Goal: Task Accomplishment & Management: Manage account settings

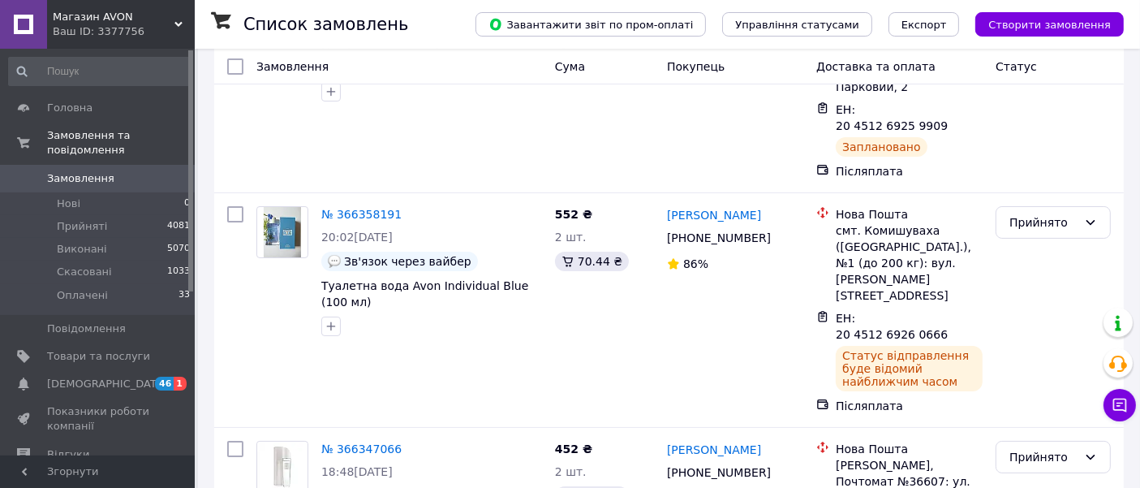
scroll to position [169, 0]
click at [126, 349] on span "Товари та послуги" at bounding box center [98, 356] width 103 height 15
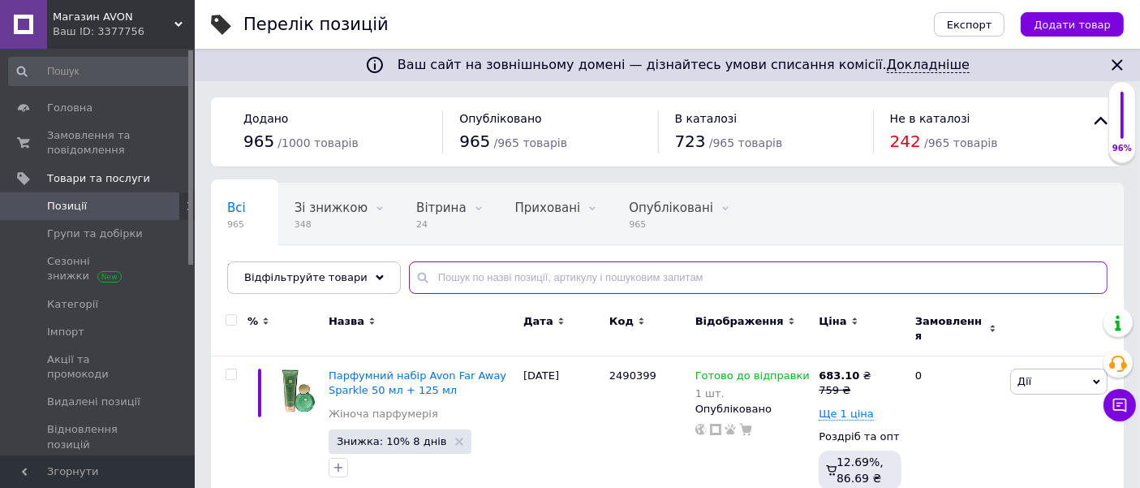
paste input "1437764"
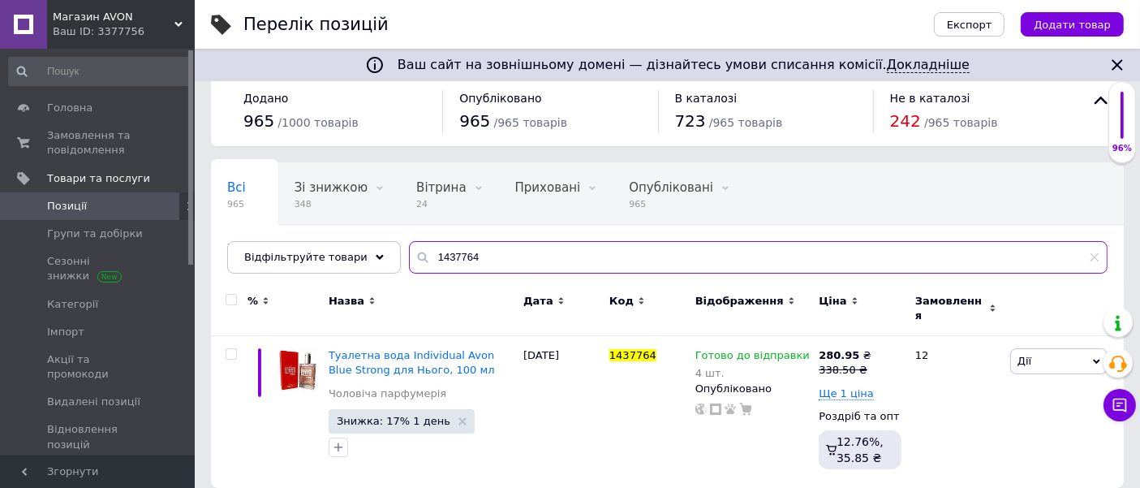
scroll to position [25, 0]
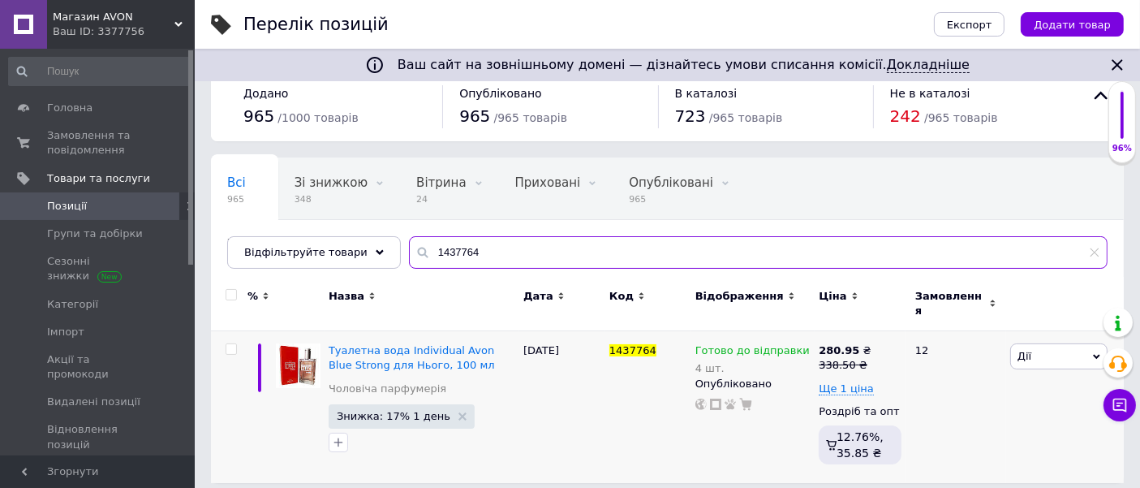
type input "1437764"
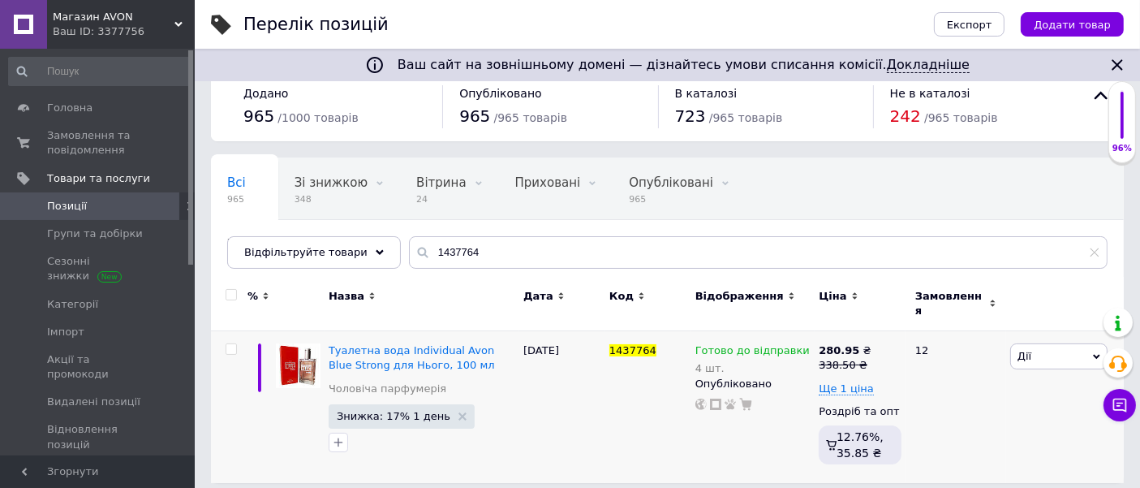
click at [852, 358] on div "338.50 ₴" at bounding box center [845, 365] width 52 height 15
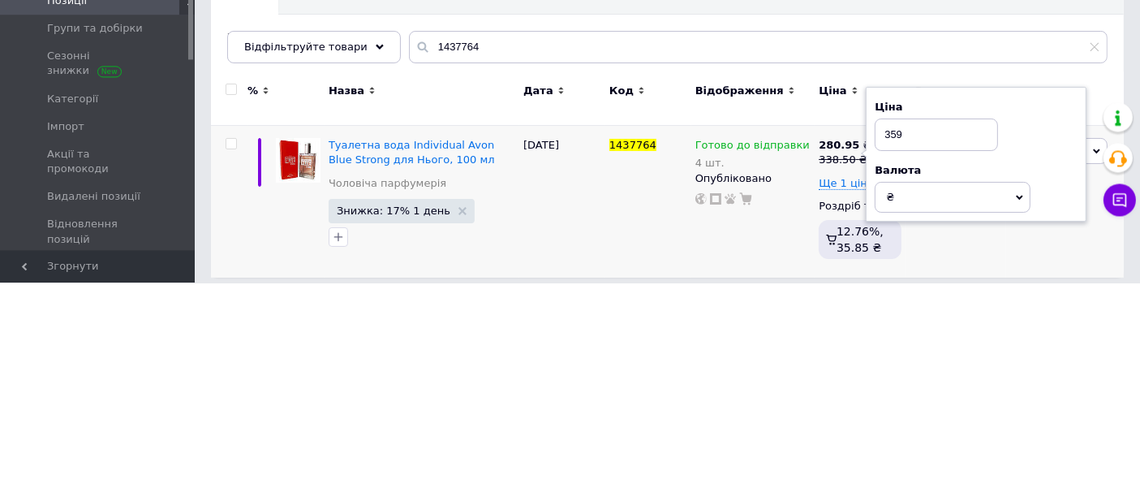
type input "359"
click at [640, 410] on div "1437764" at bounding box center [648, 407] width 86 height 153
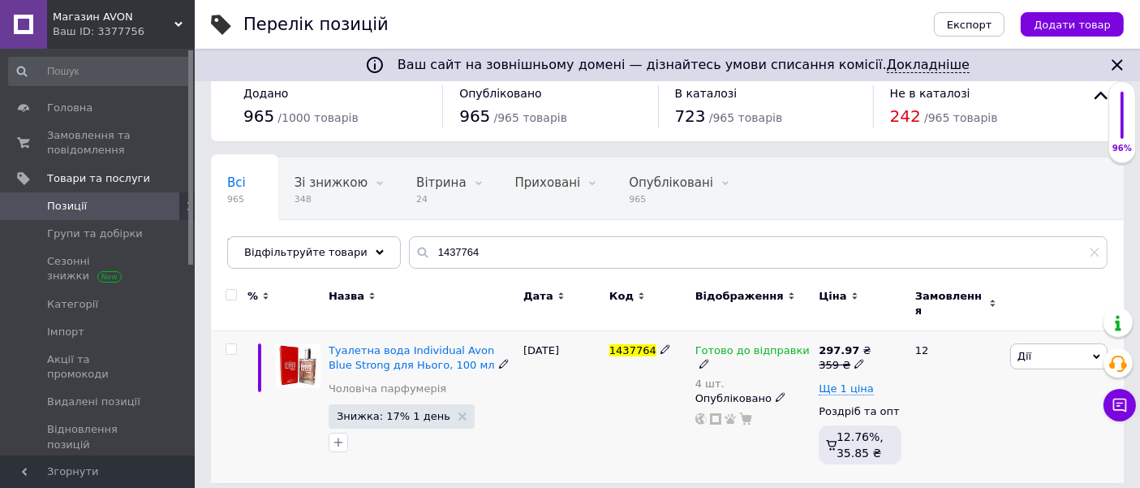
click at [855, 359] on icon at bounding box center [860, 364] width 10 height 10
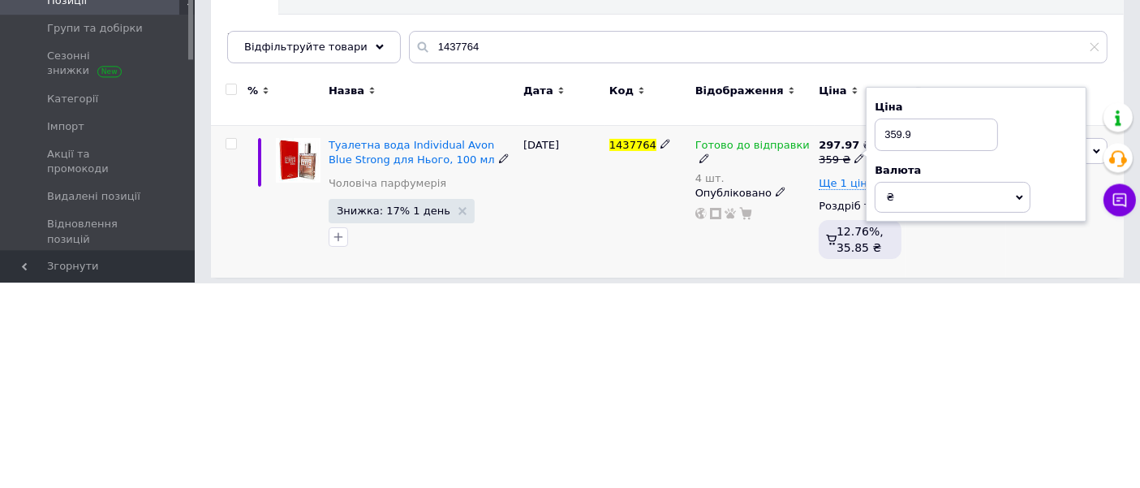
type input "359.9"
click at [593, 382] on div "[DATE]" at bounding box center [562, 407] width 86 height 153
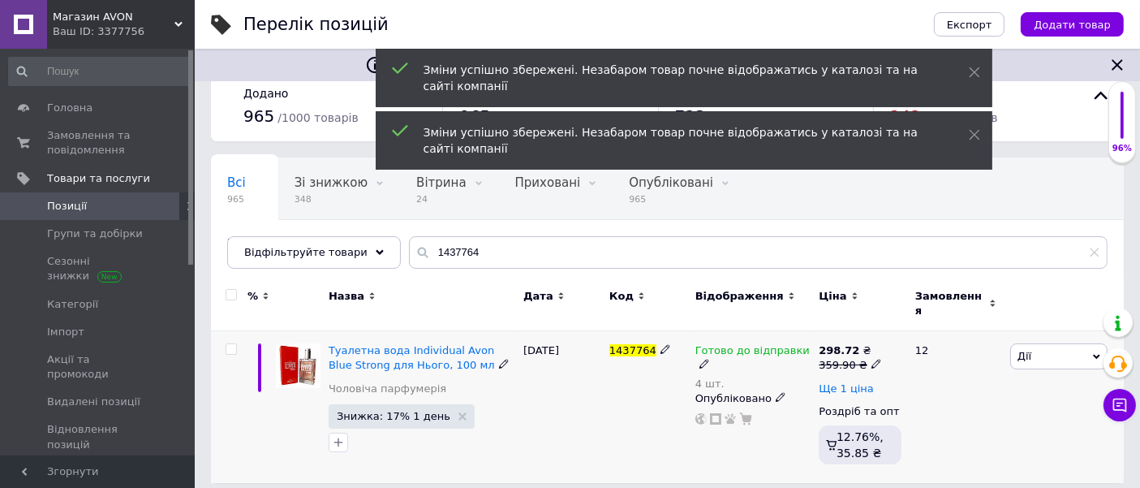
click at [850, 382] on span "Ще 1 ціна" at bounding box center [846, 388] width 55 height 13
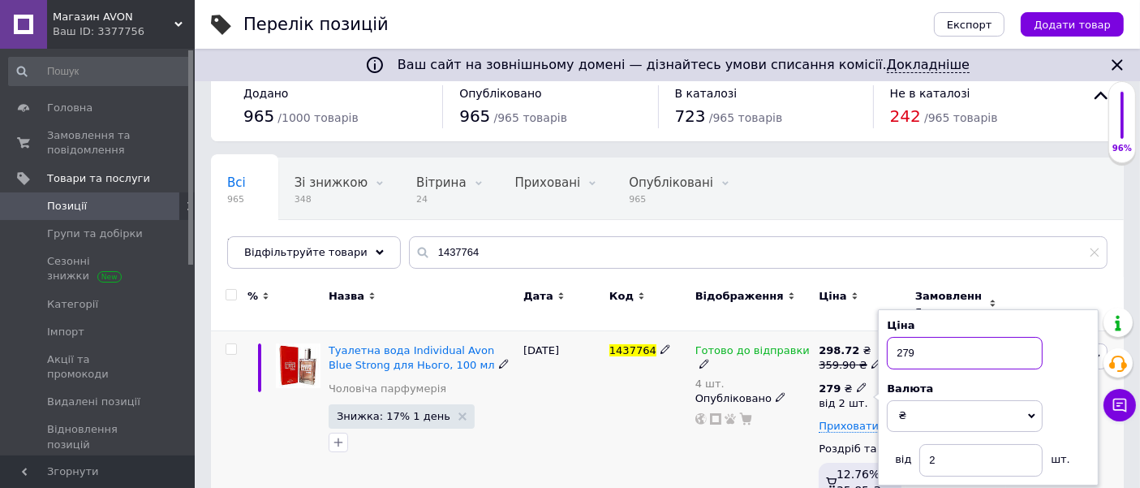
click at [969, 338] on input "279" at bounding box center [965, 353] width 156 height 32
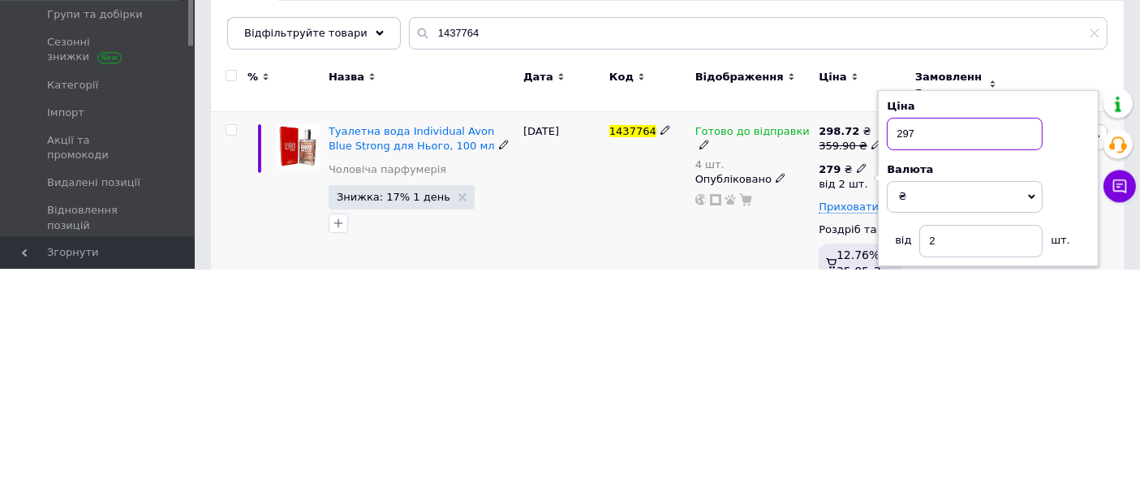
type input "297"
click at [625, 426] on div "1437764" at bounding box center [648, 426] width 86 height 190
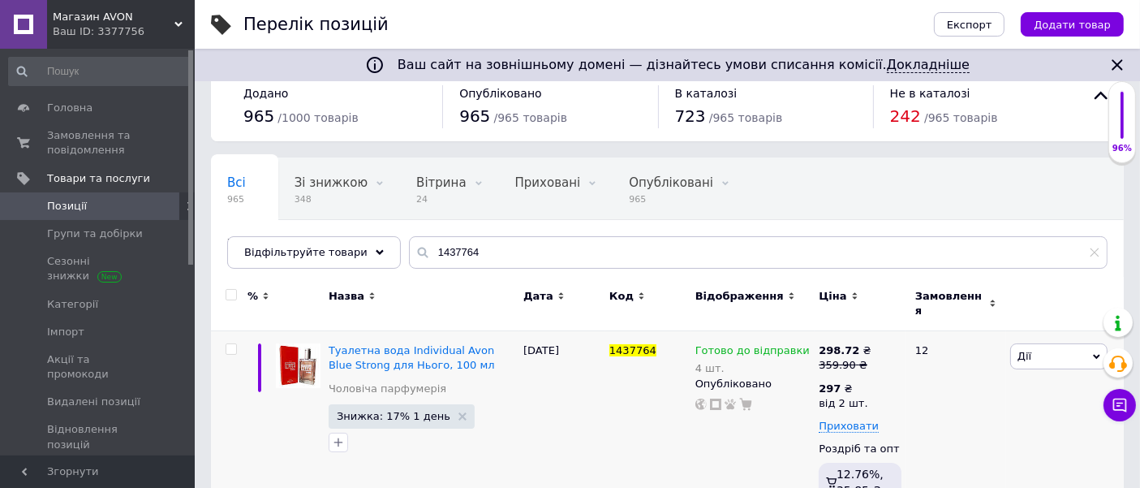
click at [392, 411] on span "Знижка: 17% 1 день" at bounding box center [394, 416] width 114 height 11
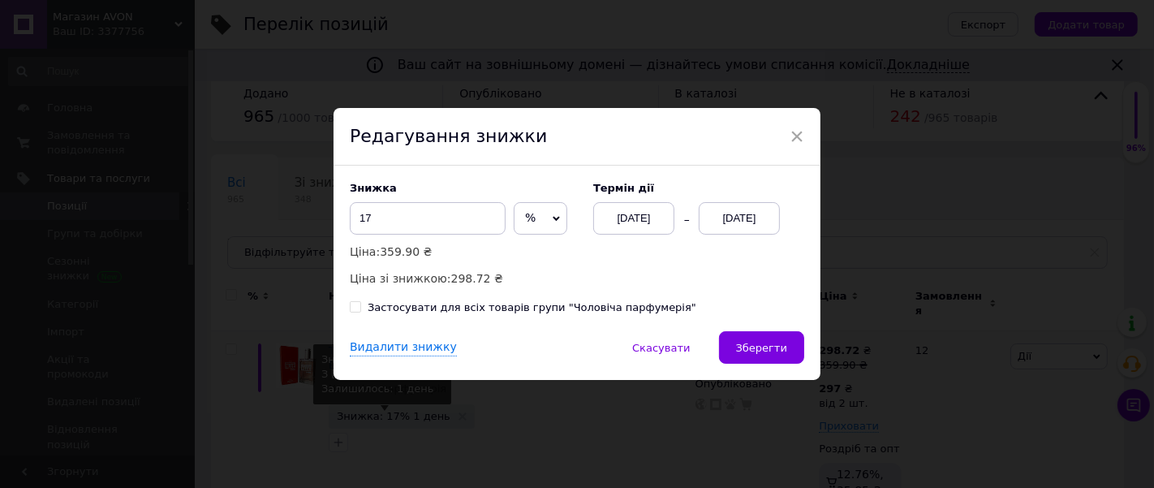
click at [743, 217] on div "[DATE]" at bounding box center [739, 218] width 81 height 32
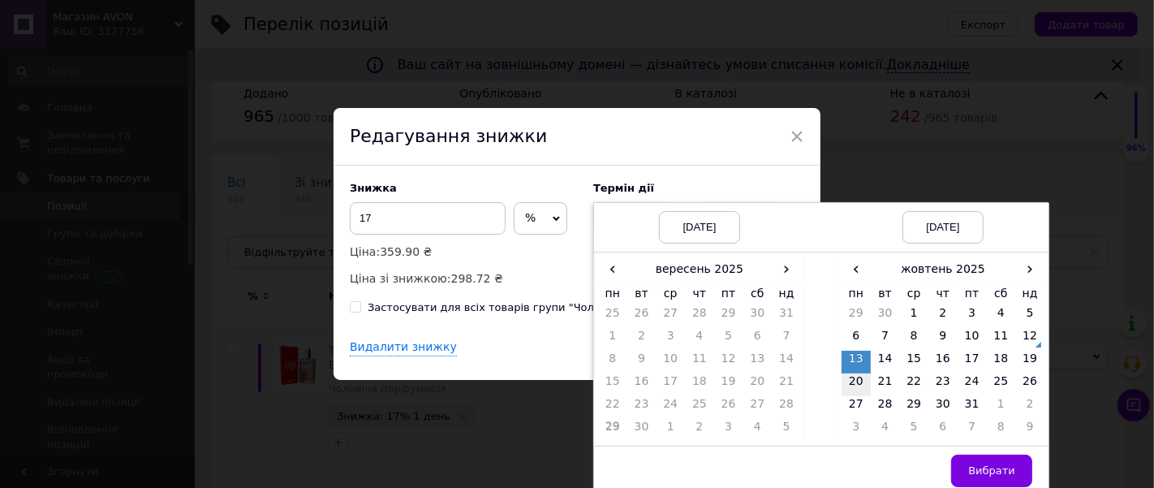
click at [849, 382] on td "20" at bounding box center [856, 384] width 29 height 23
click at [782, 275] on span "›" at bounding box center [786, 269] width 29 height 24
click at [789, 336] on td "12" at bounding box center [786, 339] width 29 height 23
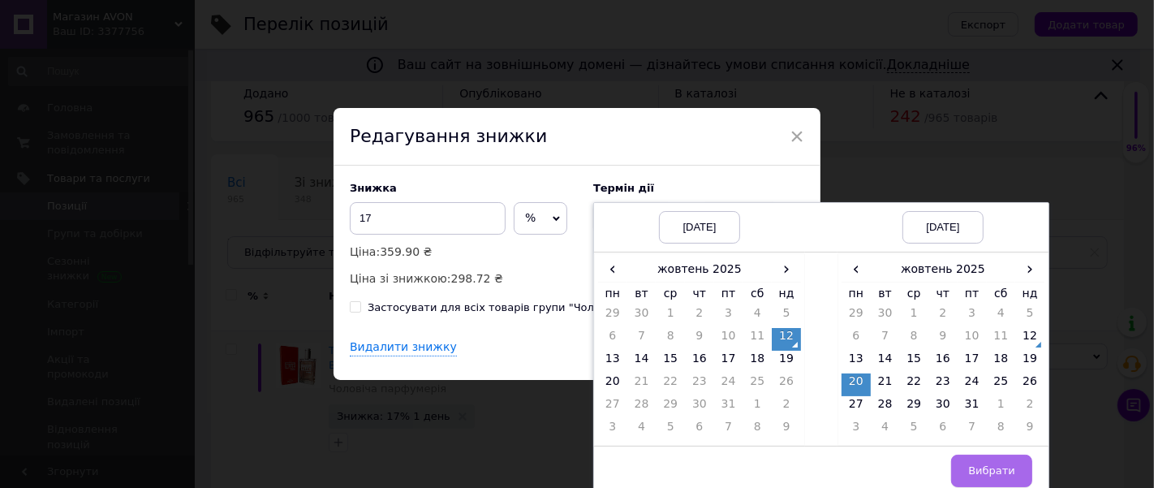
click at [1005, 474] on span "Вибрати" at bounding box center [991, 470] width 47 height 12
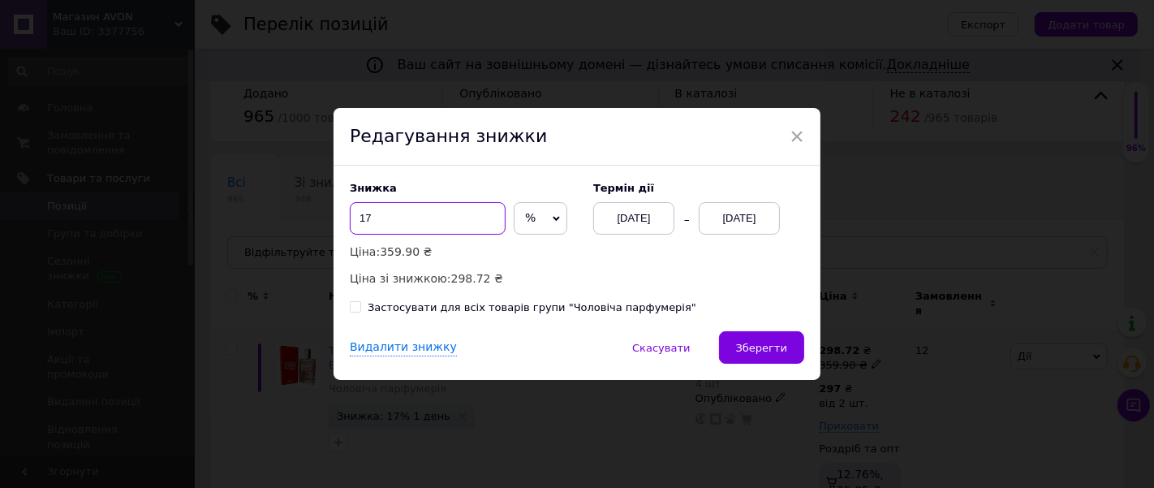
click at [404, 218] on input "17" at bounding box center [428, 218] width 156 height 32
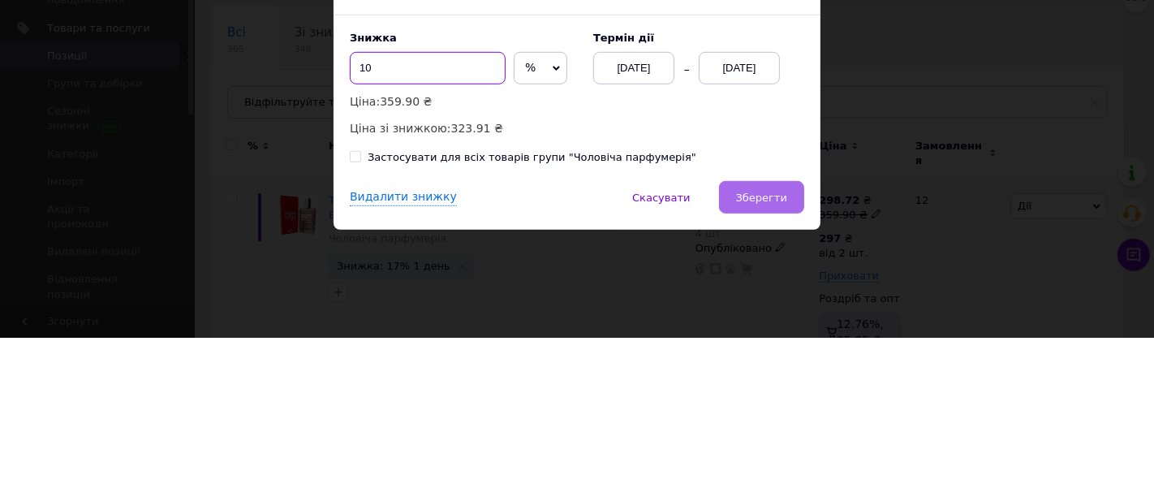
type input "10"
click at [776, 351] on span "Зберегти" at bounding box center [761, 348] width 51 height 12
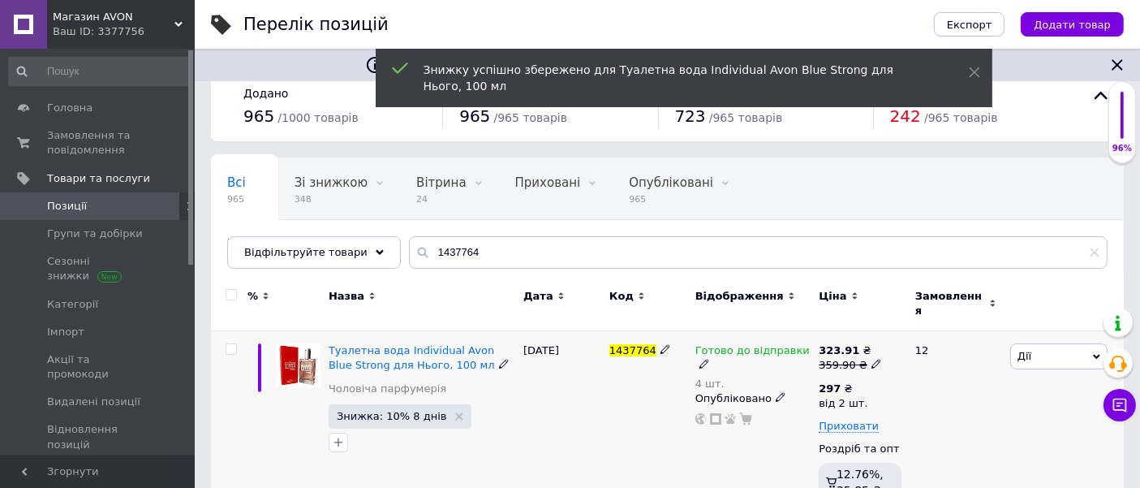
click at [837, 381] on div "297 ₴" at bounding box center [843, 388] width 49 height 15
click at [949, 345] on input "297" at bounding box center [965, 353] width 156 height 32
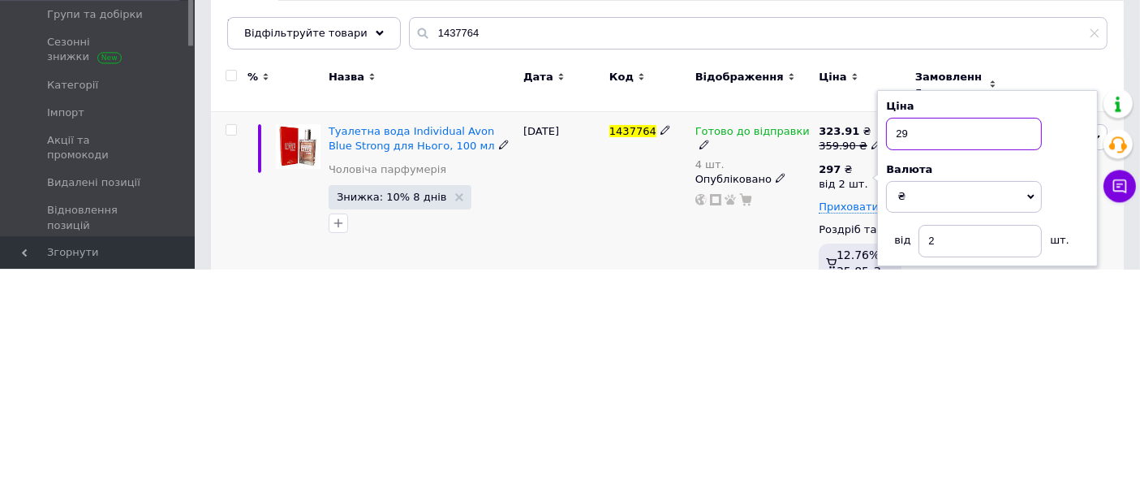
type input "2"
type input "321"
click at [650, 407] on div "1437764" at bounding box center [648, 426] width 86 height 190
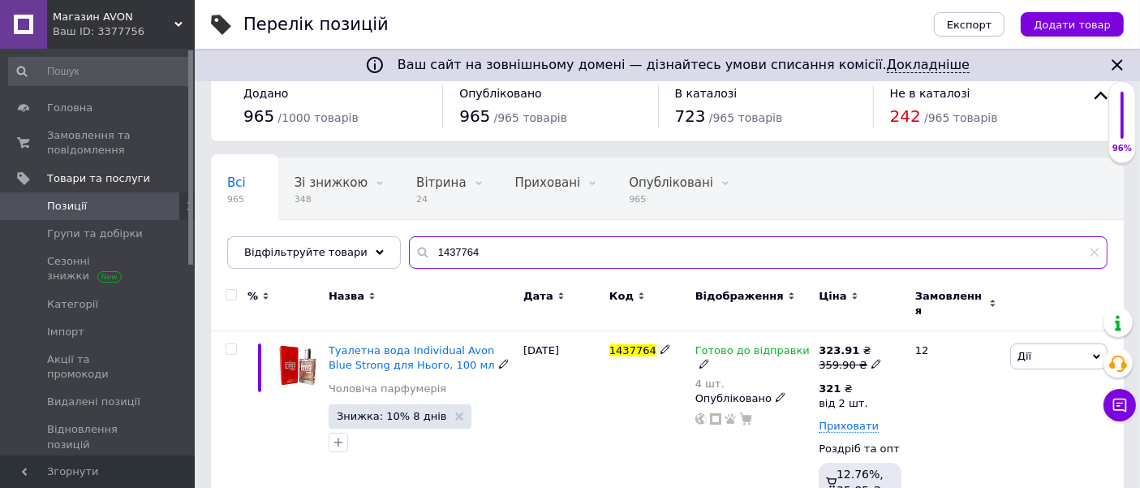
click at [480, 255] on input "1437764" at bounding box center [758, 252] width 699 height 32
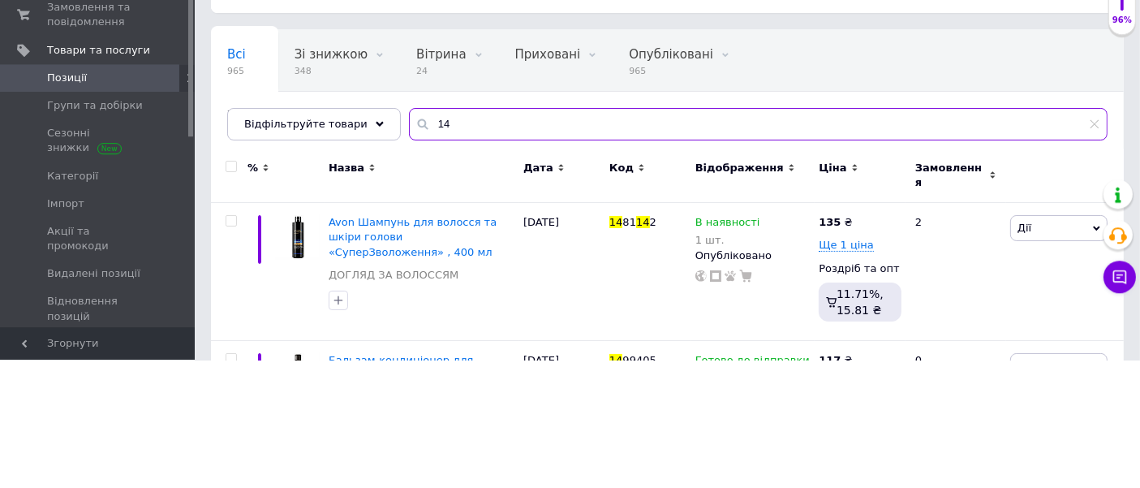
type input "1"
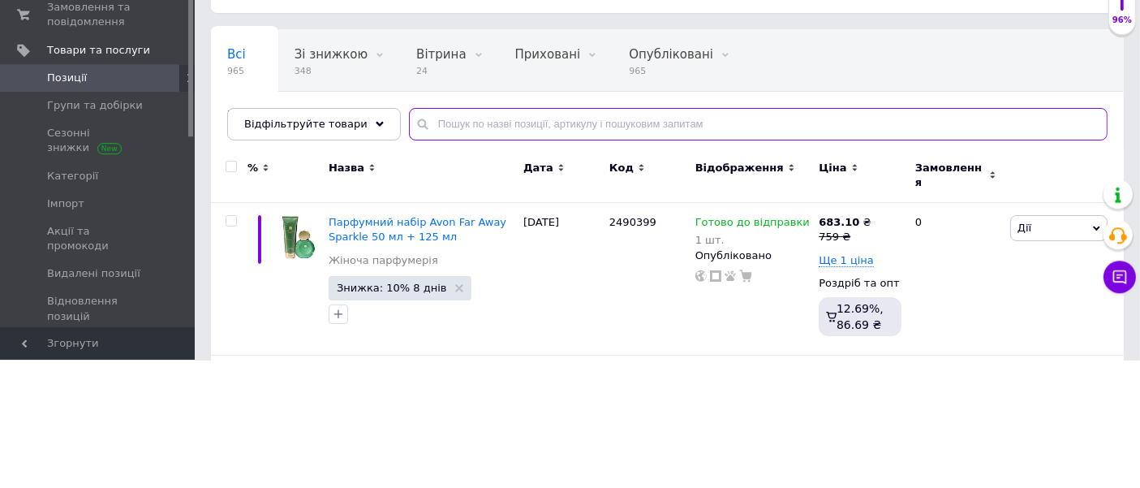
click at [450, 250] on input "text" at bounding box center [758, 252] width 699 height 32
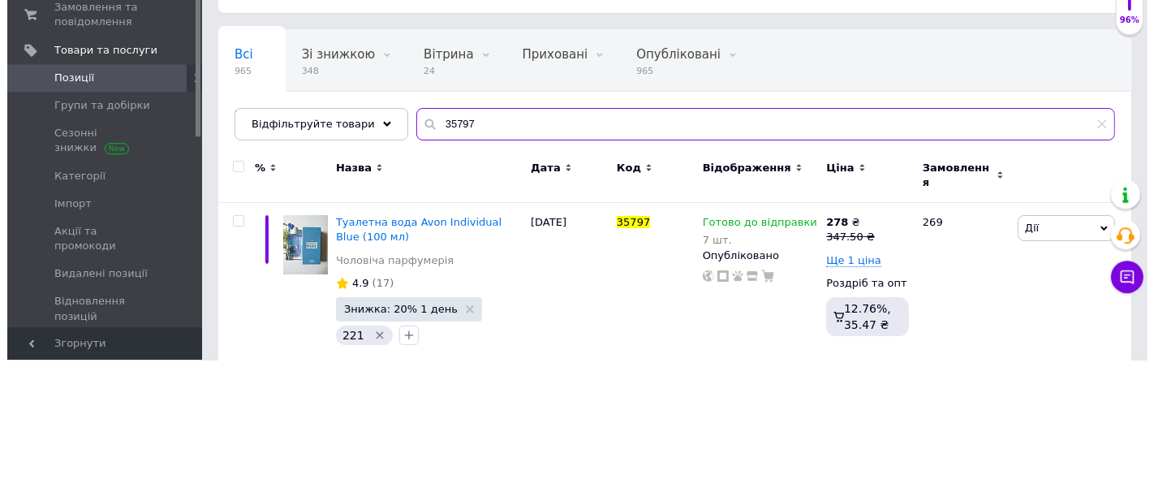
scroll to position [25, 0]
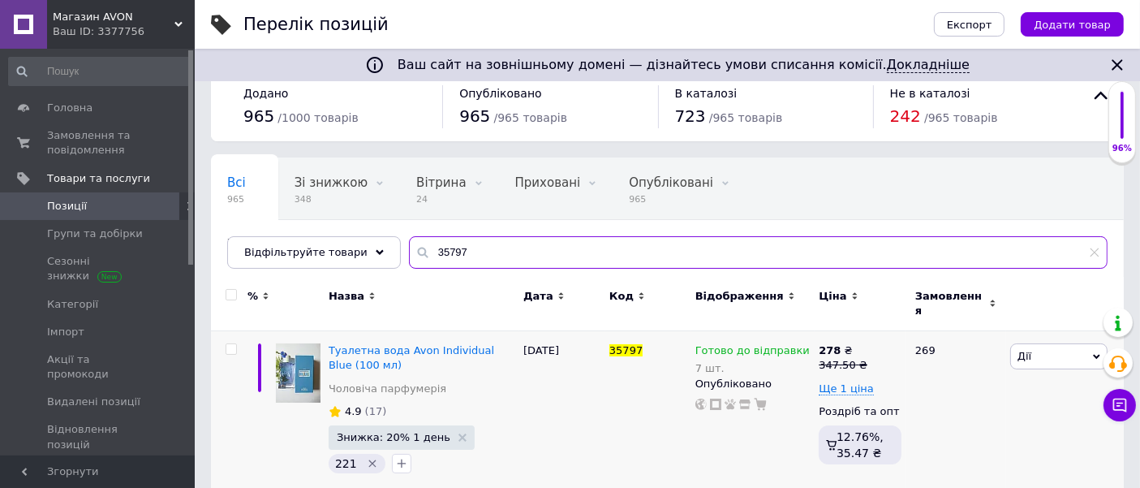
type input "35797"
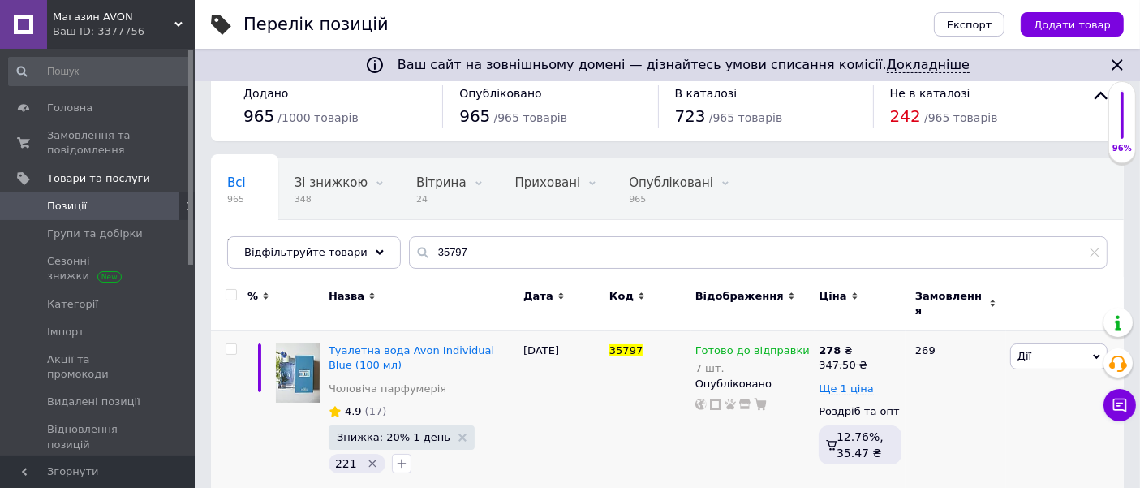
click at [406, 432] on span "Знижка: 20% 1 день" at bounding box center [394, 437] width 114 height 11
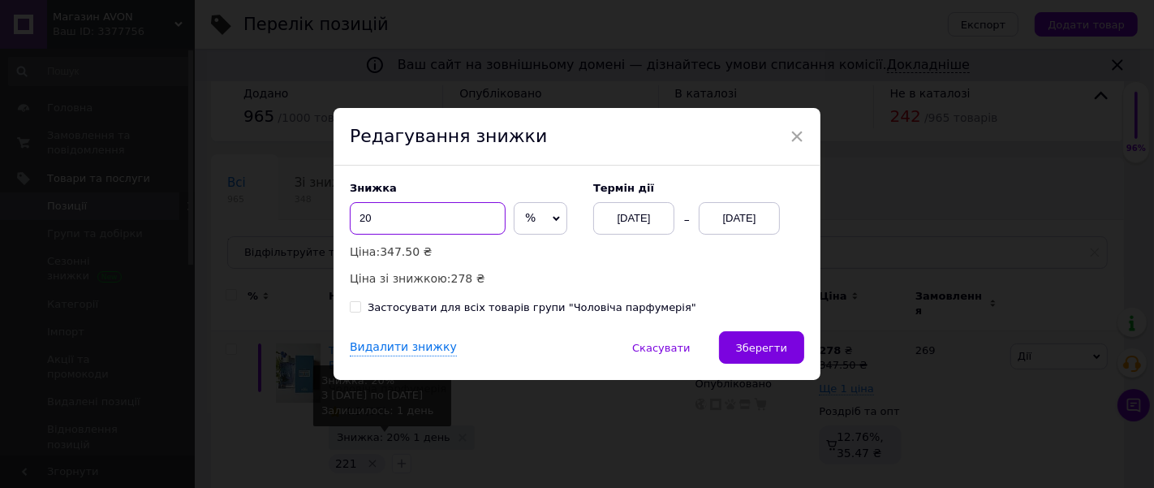
click at [400, 218] on input "20" at bounding box center [428, 218] width 156 height 32
type input "2"
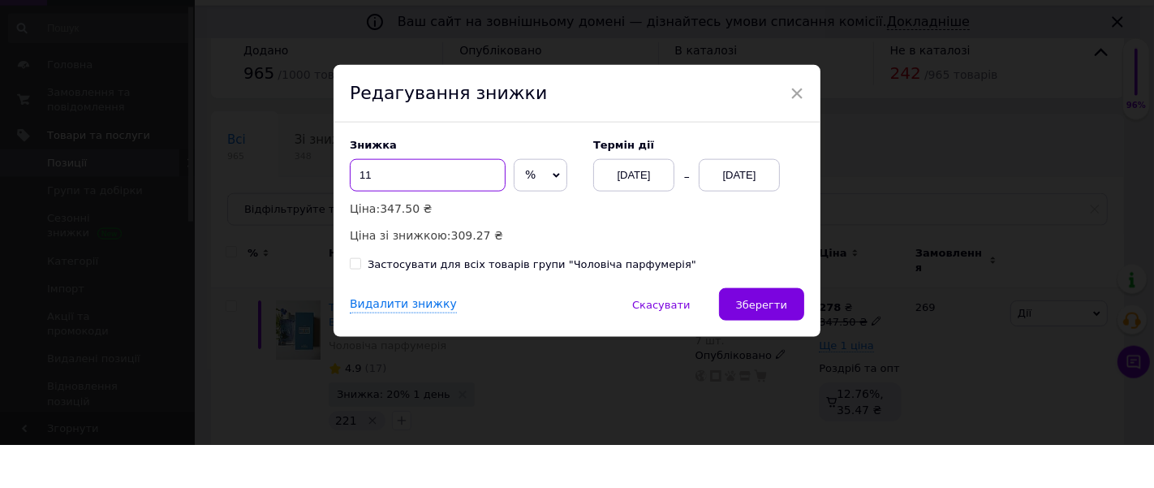
type input "11"
click at [751, 218] on div "[DATE]" at bounding box center [739, 218] width 81 height 32
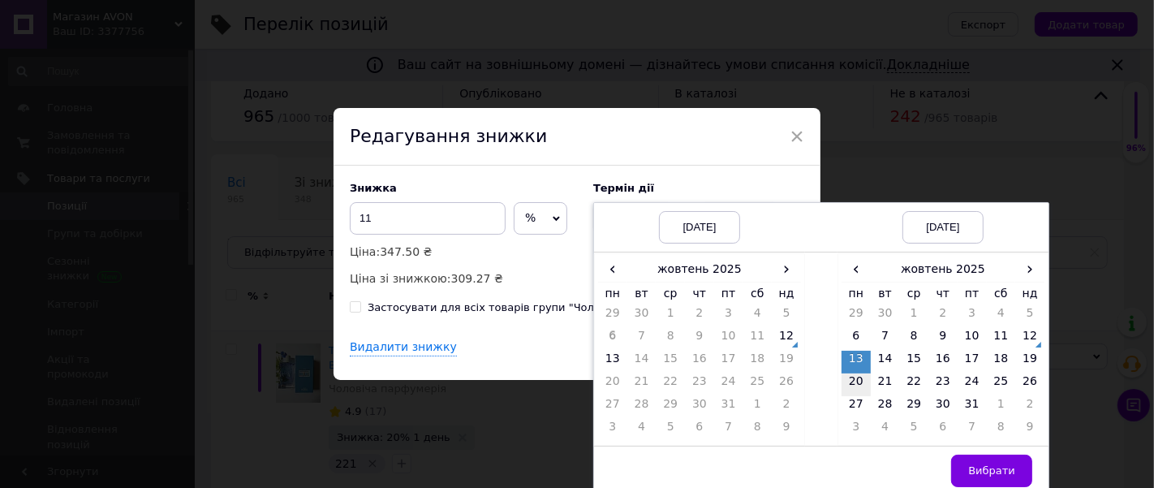
click at [853, 381] on td "20" at bounding box center [856, 384] width 29 height 23
click at [792, 344] on td "12" at bounding box center [786, 339] width 29 height 23
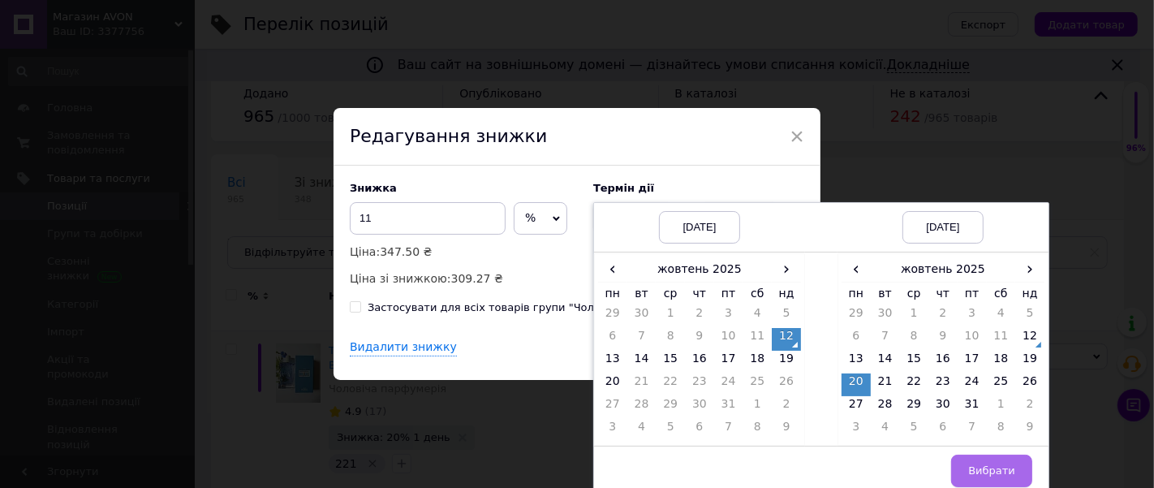
click at [1019, 464] on button "Вибрати" at bounding box center [991, 471] width 81 height 32
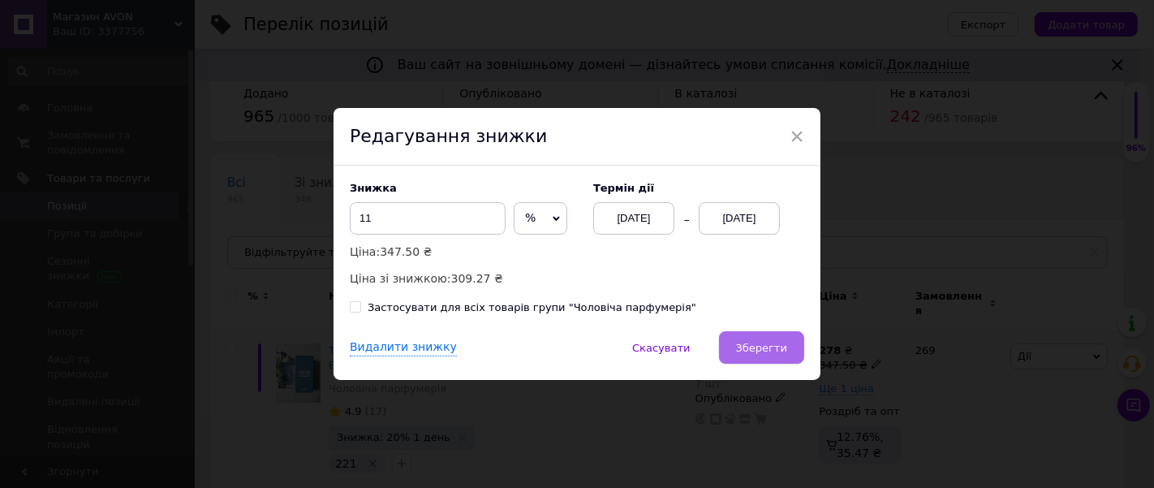
click at [775, 352] on span "Зберегти" at bounding box center [761, 348] width 51 height 12
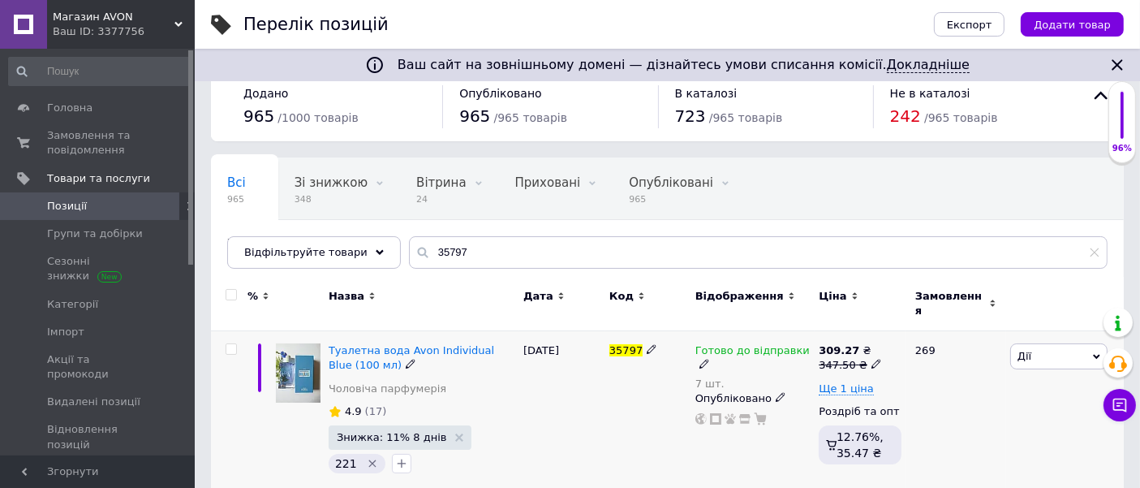
click at [872, 359] on icon at bounding box center [877, 364] width 10 height 10
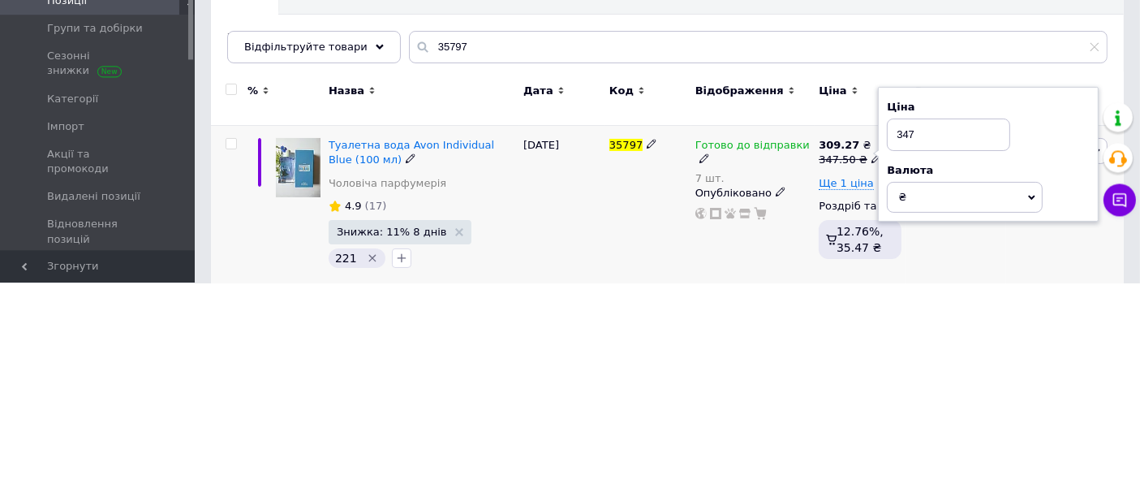
type input "347"
click at [595, 416] on div "[DATE]" at bounding box center [562, 412] width 86 height 163
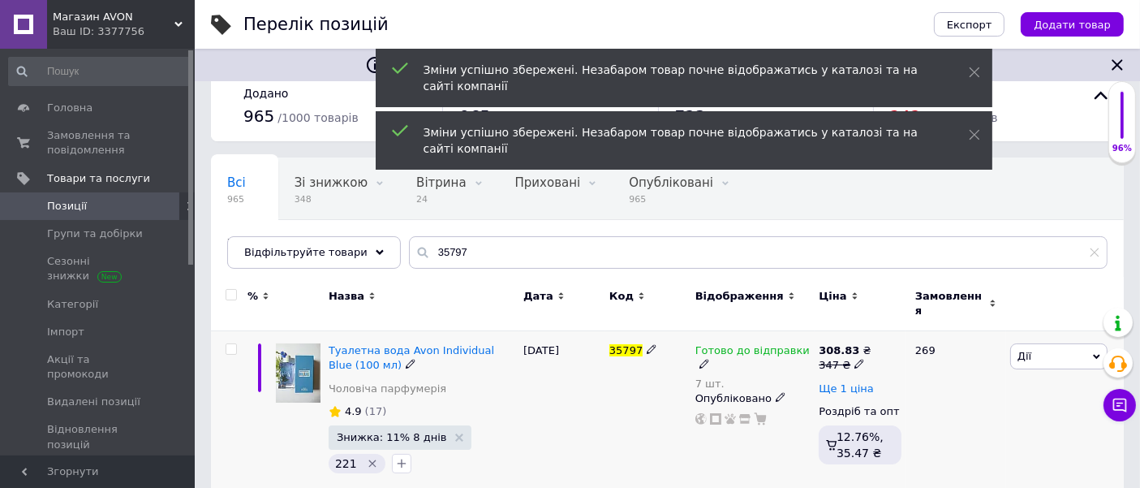
click at [853, 382] on span "Ще 1 ціна" at bounding box center [846, 388] width 55 height 13
click at [846, 381] on div "276 ₴" at bounding box center [843, 388] width 49 height 15
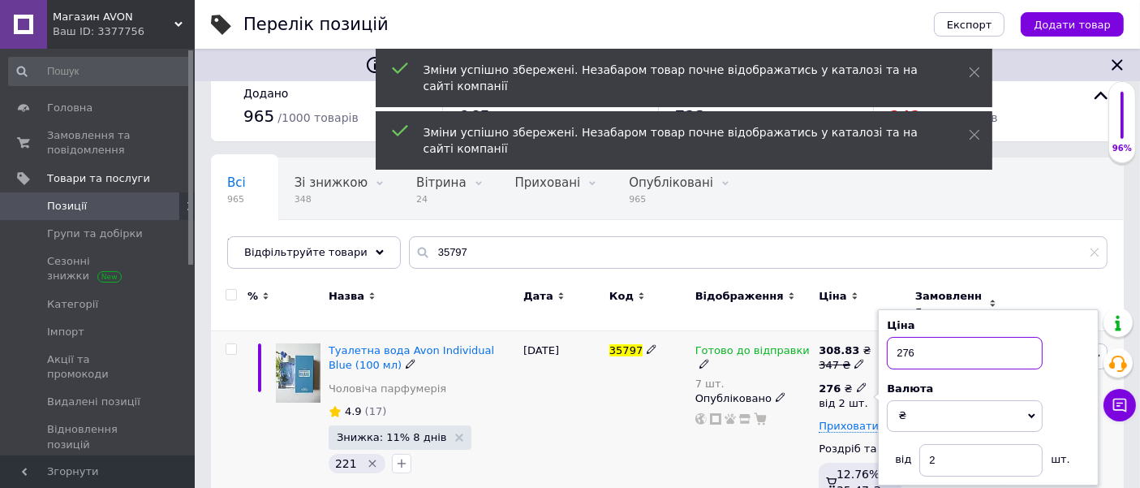
click at [944, 345] on input "276" at bounding box center [965, 353] width 156 height 32
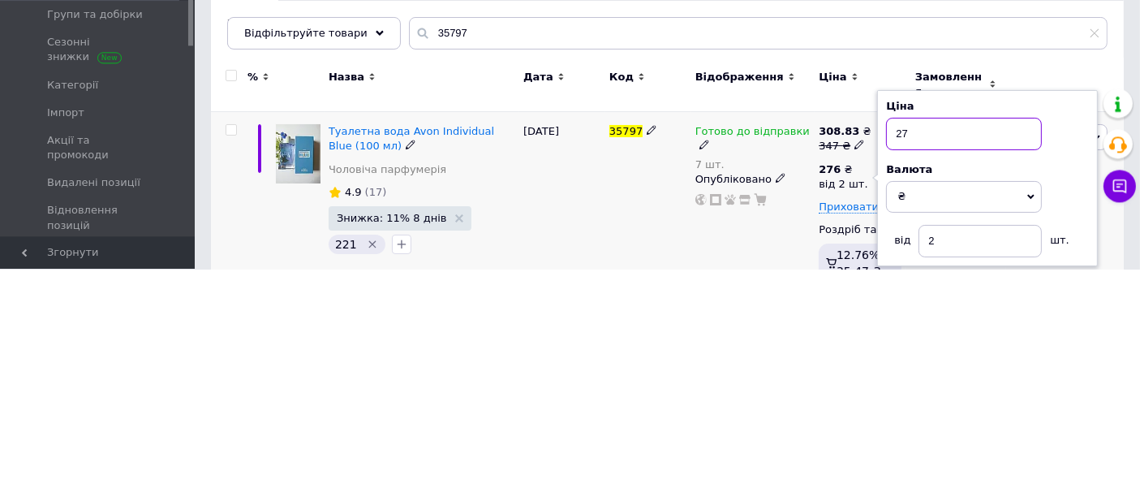
type input "2"
type input "307"
click at [629, 415] on div "35797" at bounding box center [648, 426] width 86 height 190
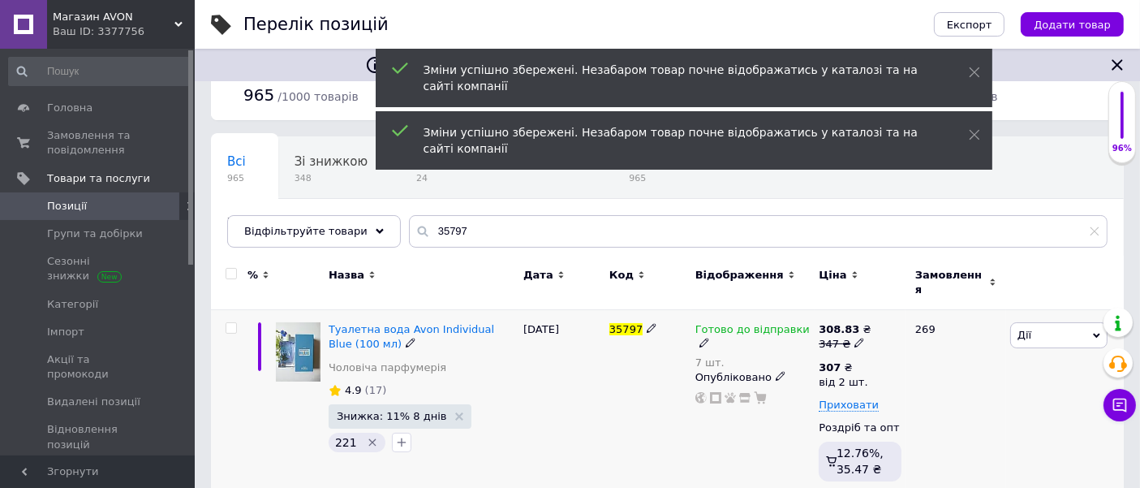
scroll to position [62, 0]
